Goal: Task Accomplishment & Management: Manage account settings

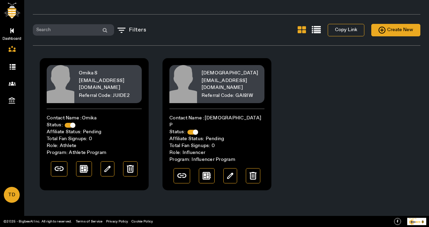
click at [9, 27] on link "Dashboard" at bounding box center [12, 29] width 24 height 17
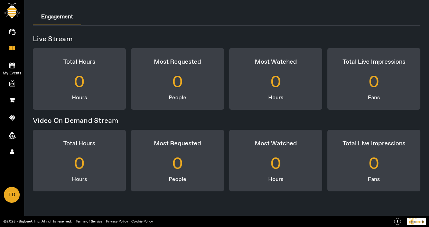
click at [12, 66] on icon at bounding box center [12, 65] width 6 height 6
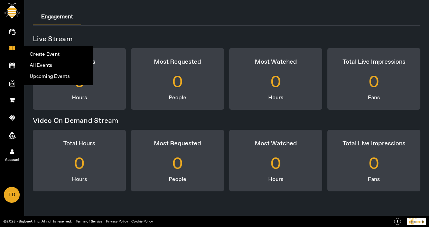
click at [18, 149] on link "Account" at bounding box center [12, 150] width 24 height 17
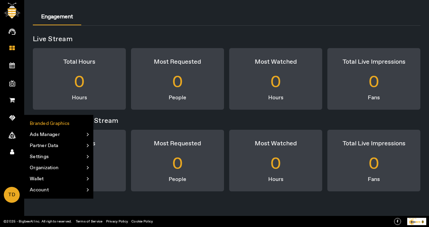
click at [51, 123] on li "Branded Graphics" at bounding box center [59, 123] width 68 height 11
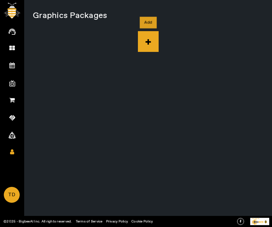
click at [145, 43] on icon at bounding box center [148, 41] width 21 height 21
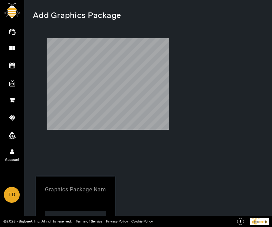
click at [15, 151] on link "Account" at bounding box center [12, 150] width 24 height 17
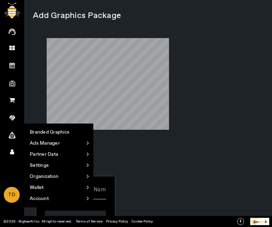
click at [171, 131] on div at bounding box center [108, 100] width 150 height 152
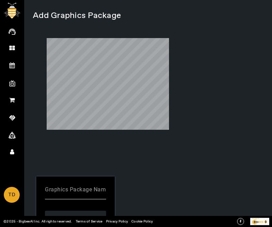
scroll to position [58, 0]
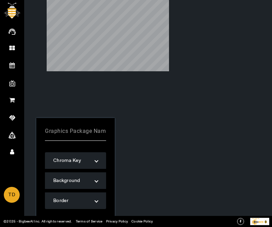
click at [64, 127] on mat-label "Graphics Package Name" at bounding box center [77, 130] width 64 height 7
click at [64, 129] on input "Graphics Package Name" at bounding box center [75, 133] width 61 height 8
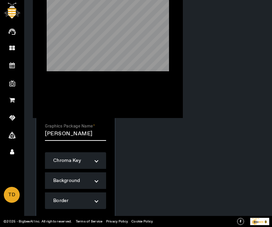
type input "[PERSON_NAME]"
click at [71, 220] on span at bounding box center [64, 228] width 38 height 17
click at [110, 225] on span "Cancel" at bounding box center [105, 228] width 20 height 7
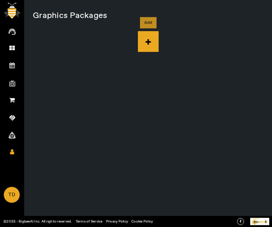
click at [143, 40] on icon at bounding box center [148, 41] width 21 height 21
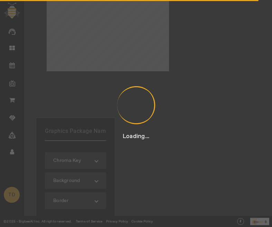
click at [80, 159] on div "Loading..." at bounding box center [136, 113] width 272 height 227
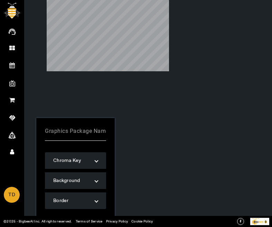
click at [80, 134] on mat-label "Graphics Package Name" at bounding box center [77, 130] width 64 height 7
click at [80, 138] on input "Graphics Package Name" at bounding box center [75, 133] width 61 height 8
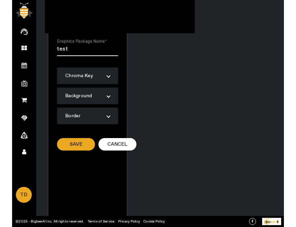
scroll to position [146, 0]
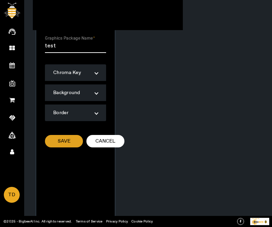
type input "test"
click at [75, 133] on span at bounding box center [64, 141] width 38 height 17
click at [15, 71] on span "My Events" at bounding box center [12, 73] width 40 height 10
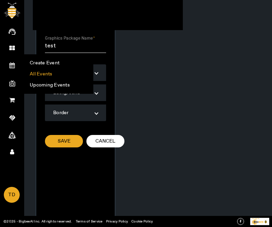
click at [38, 70] on li "All Events" at bounding box center [59, 73] width 68 height 11
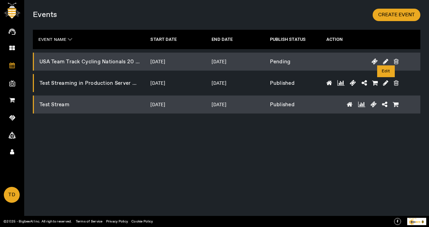
click at [384, 83] on icon at bounding box center [385, 83] width 5 height 6
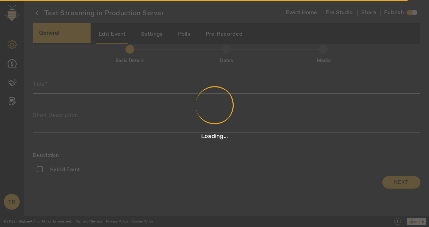
type input "Test Streaming in Production Server"
type textarea "Test Streaming in Production Server"
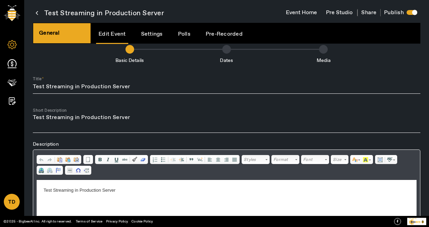
click at [342, 12] on button "Pre Studio" at bounding box center [339, 12] width 36 height 13
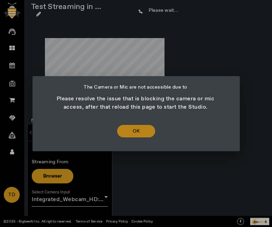
click at [136, 130] on span "Ok" at bounding box center [136, 131] width 7 height 8
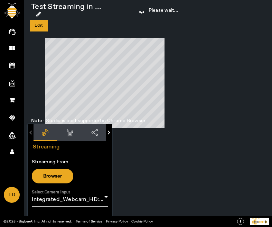
click at [38, 15] on icon at bounding box center [38, 14] width 5 height 6
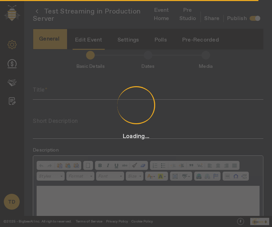
type input "Test Streaming in Production Server"
type textarea "Test Streaming in Production Server"
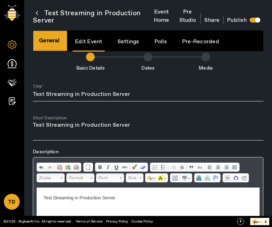
scroll to position [89, 0]
